Goal: Communication & Community: Participate in discussion

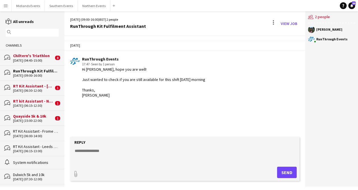
click at [29, 71] on div "RunThrough Kit Fulfilment Assistant" at bounding box center [36, 70] width 46 height 5
click at [29, 87] on div "RT Kit Assistant - [GEOGRAPHIC_DATA] 5k and 10k" at bounding box center [33, 85] width 41 height 5
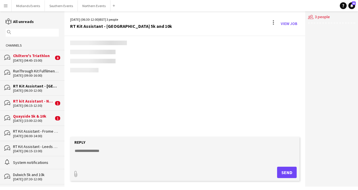
scroll to position [571, 0]
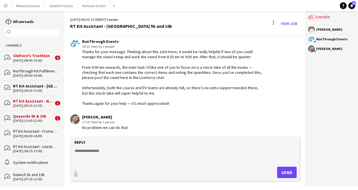
click at [38, 72] on div "RunThrough Kit Fulfilment Assistant" at bounding box center [36, 70] width 46 height 5
